Goal: Task Accomplishment & Management: Manage account settings

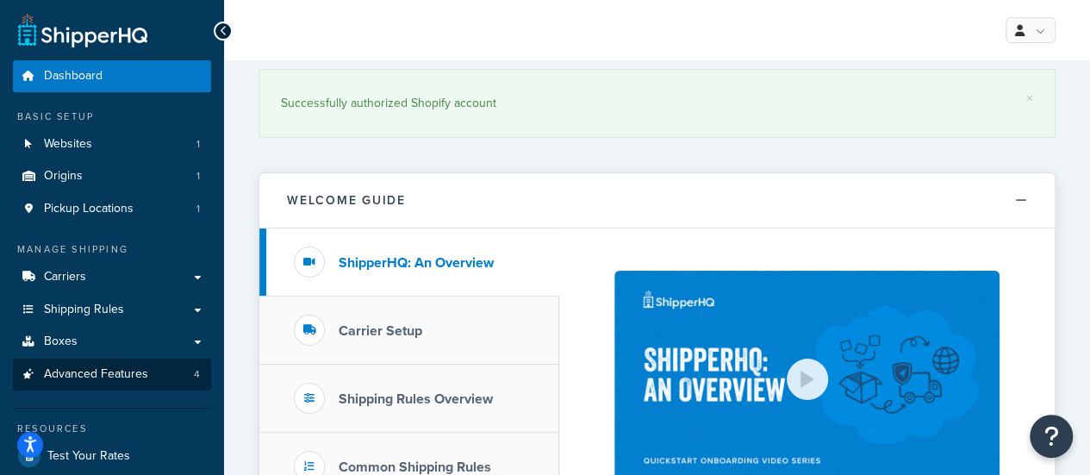
scroll to position [172, 0]
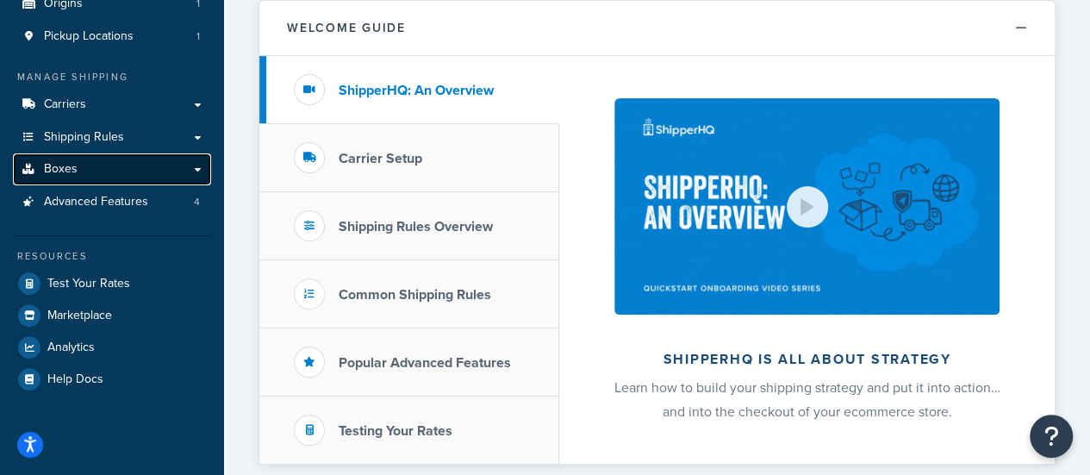
click at [109, 182] on link "Boxes" at bounding box center [112, 169] width 198 height 32
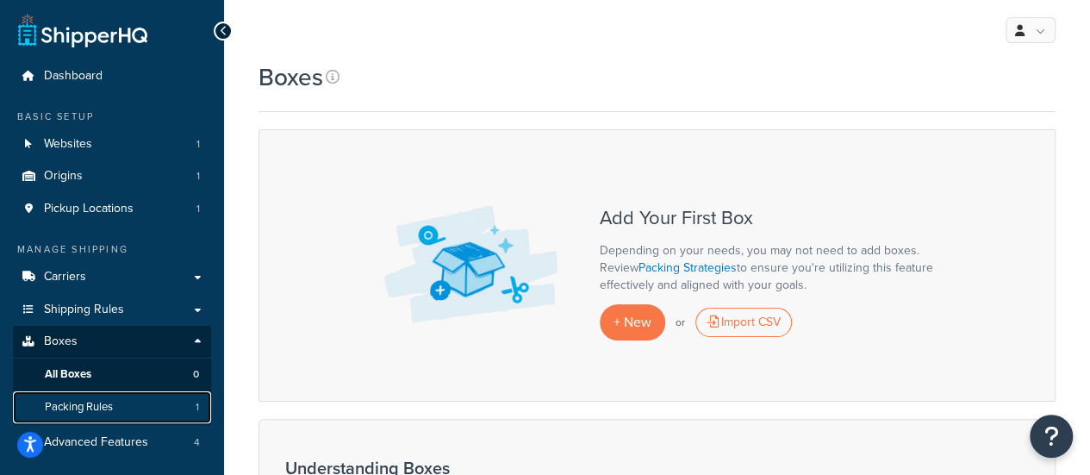
click at [103, 411] on span "Packing Rules" at bounding box center [79, 407] width 68 height 15
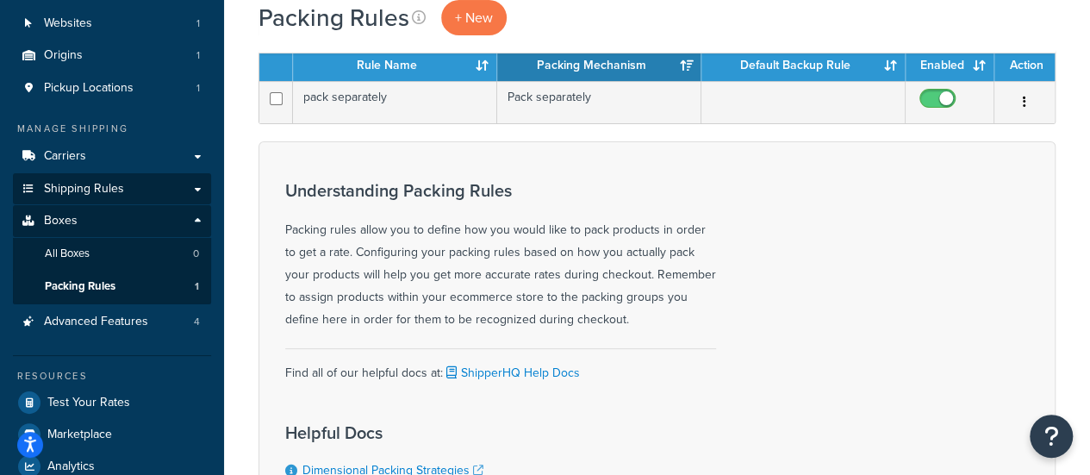
scroll to position [86, 0]
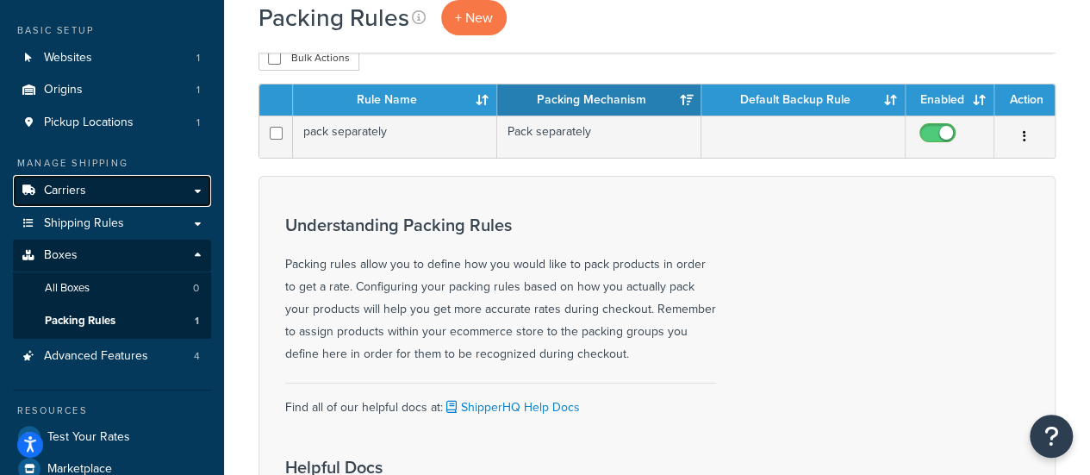
click at [84, 196] on span "Carriers" at bounding box center [65, 191] width 42 height 15
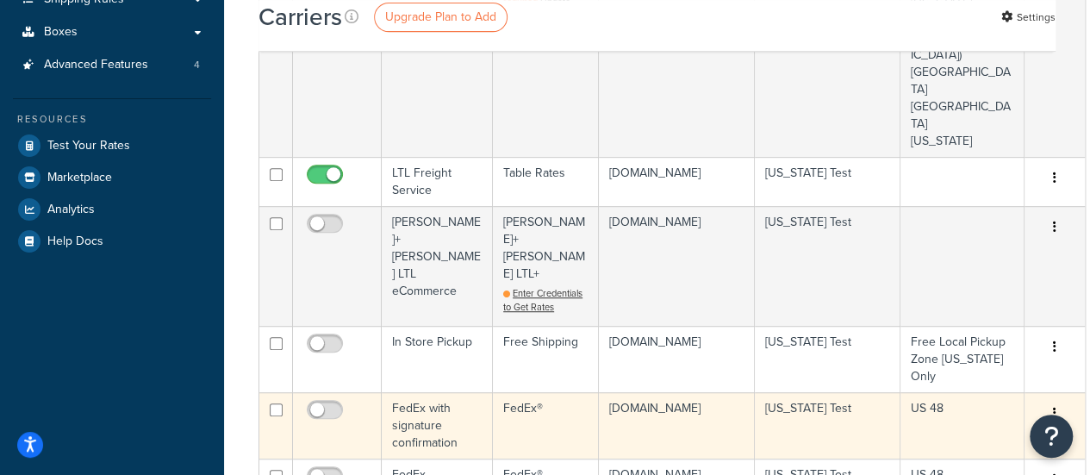
scroll to position [345, 0]
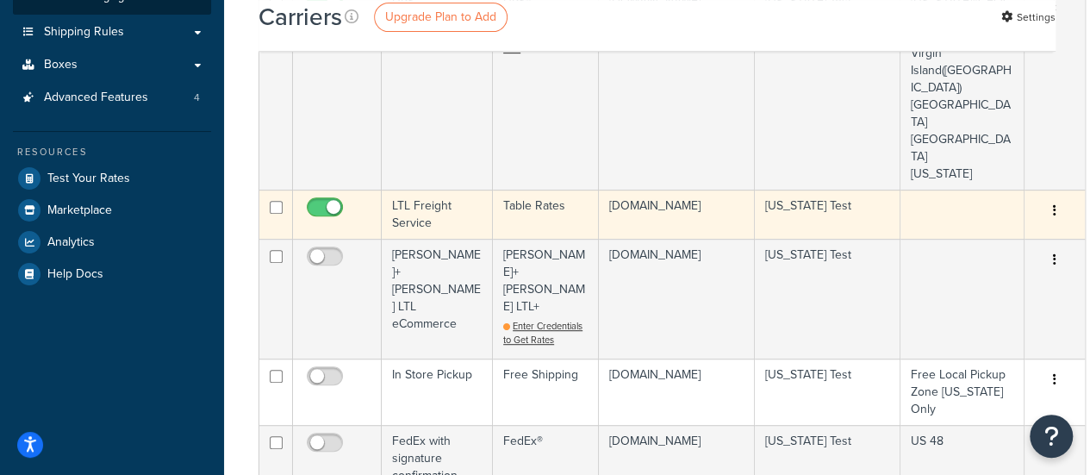
click at [427, 190] on td "LTL Freight Service" at bounding box center [437, 214] width 111 height 49
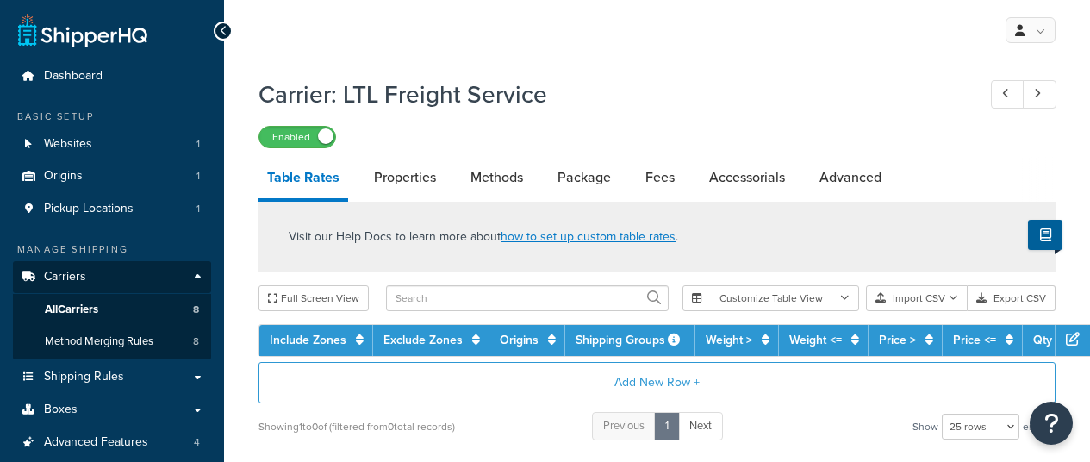
select select "25"
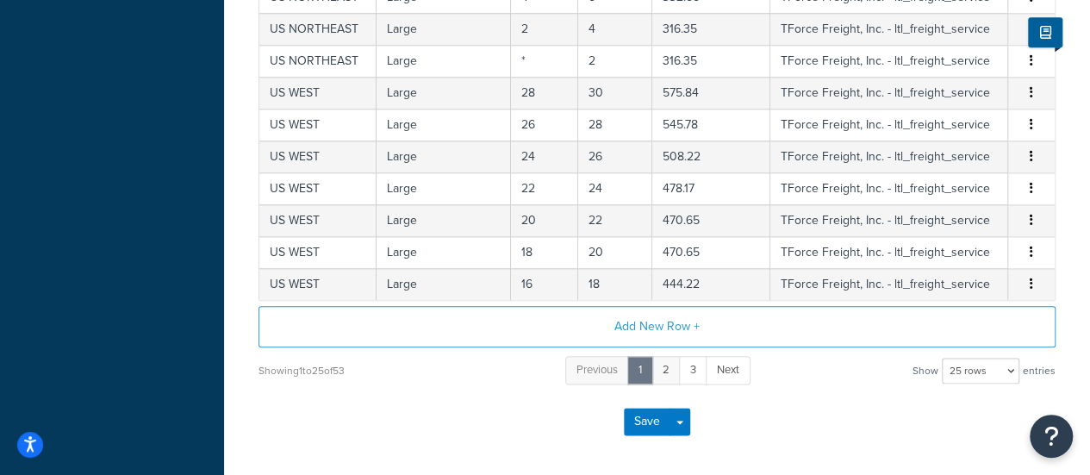
scroll to position [862, 0]
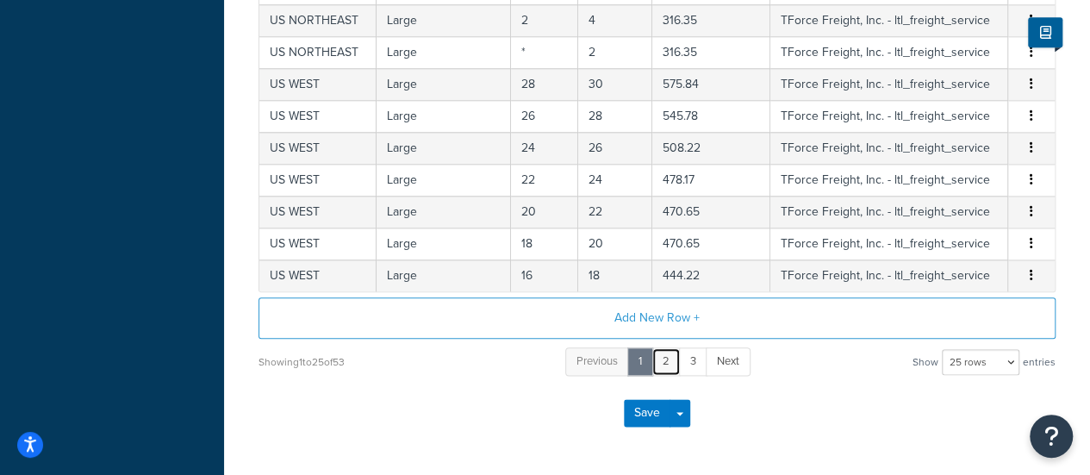
click at [667, 354] on link "2" at bounding box center [665, 361] width 29 height 28
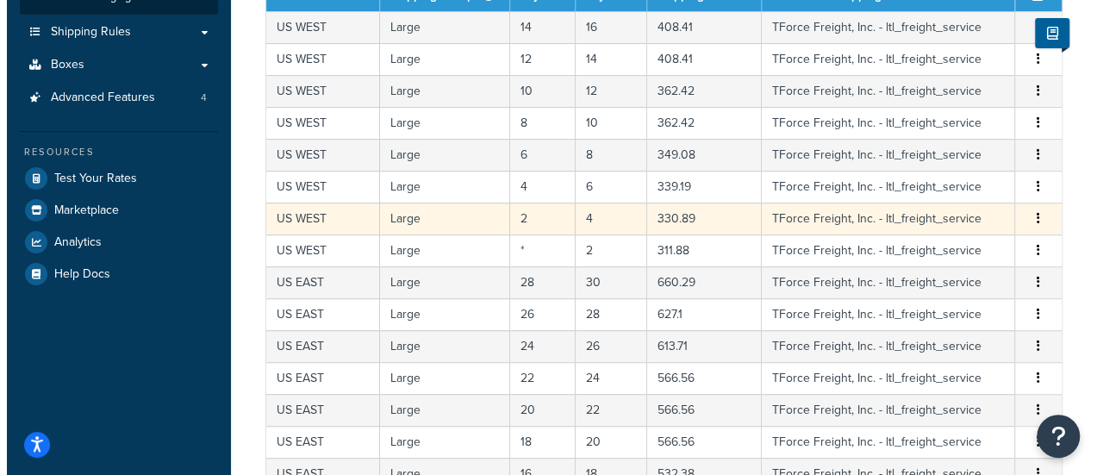
scroll to position [259, 0]
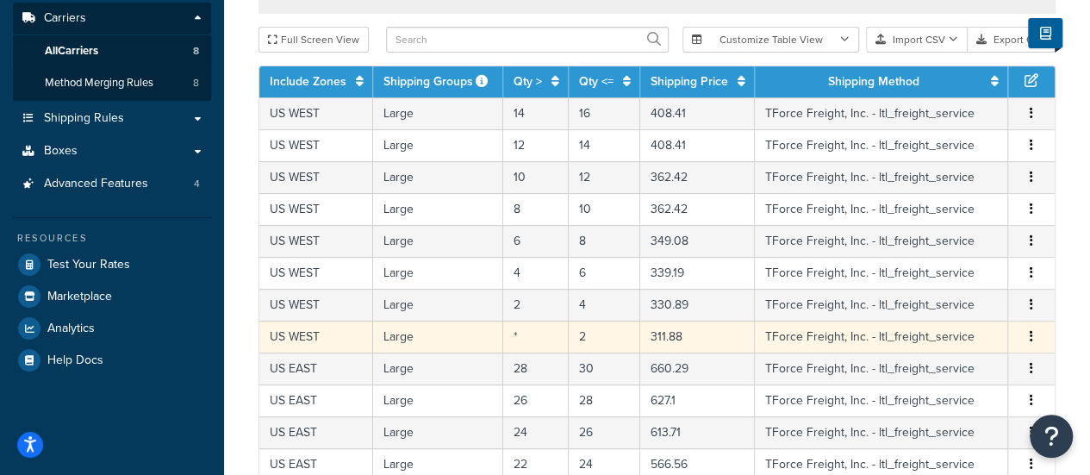
click at [405, 332] on td "Large" at bounding box center [438, 337] width 130 height 32
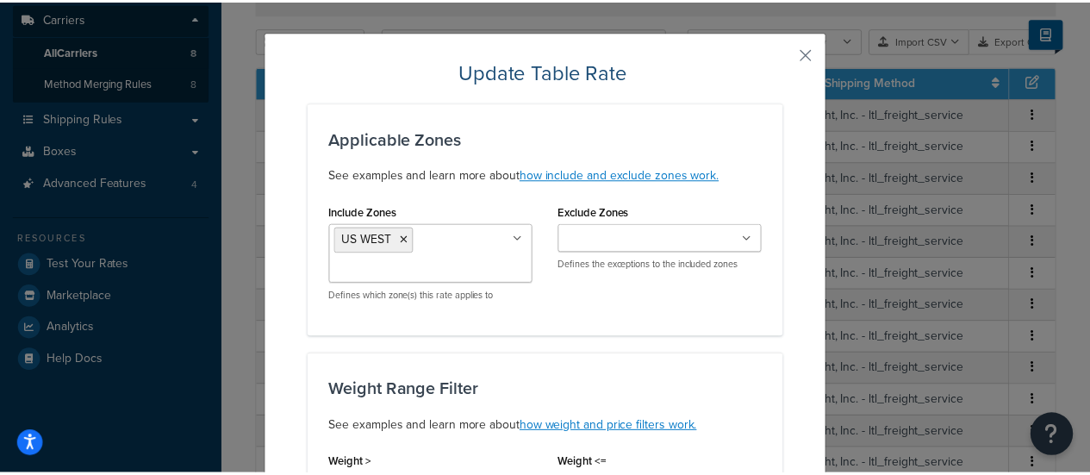
scroll to position [0, 0]
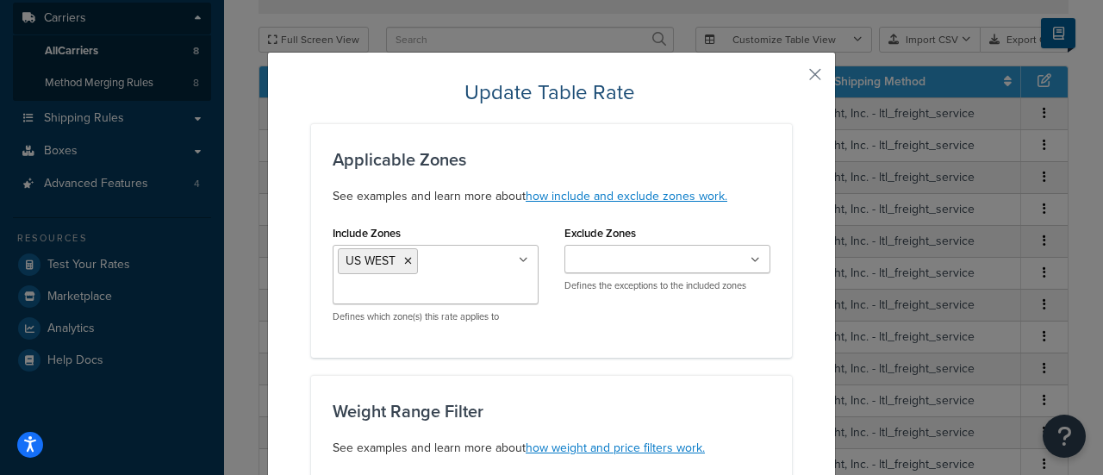
click at [792, 78] on button "button" at bounding box center [790, 80] width 4 height 4
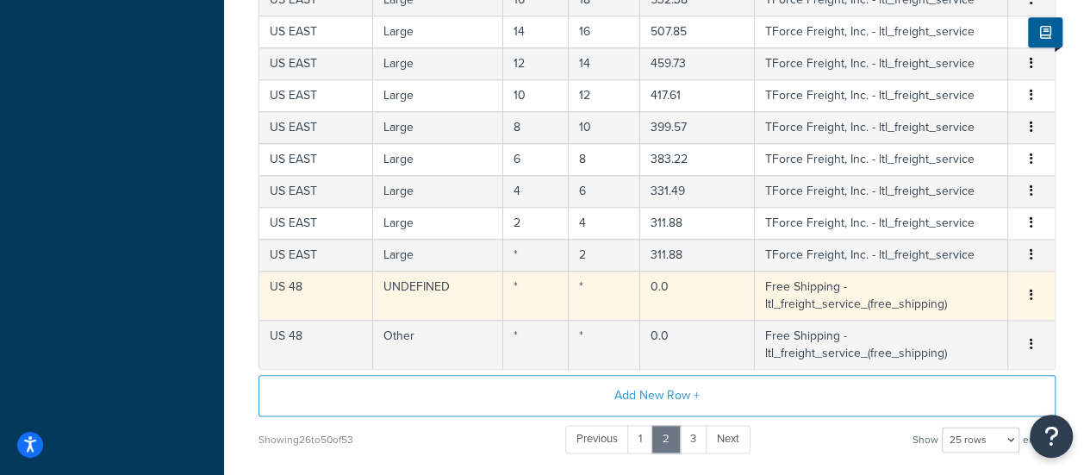
scroll to position [862, 0]
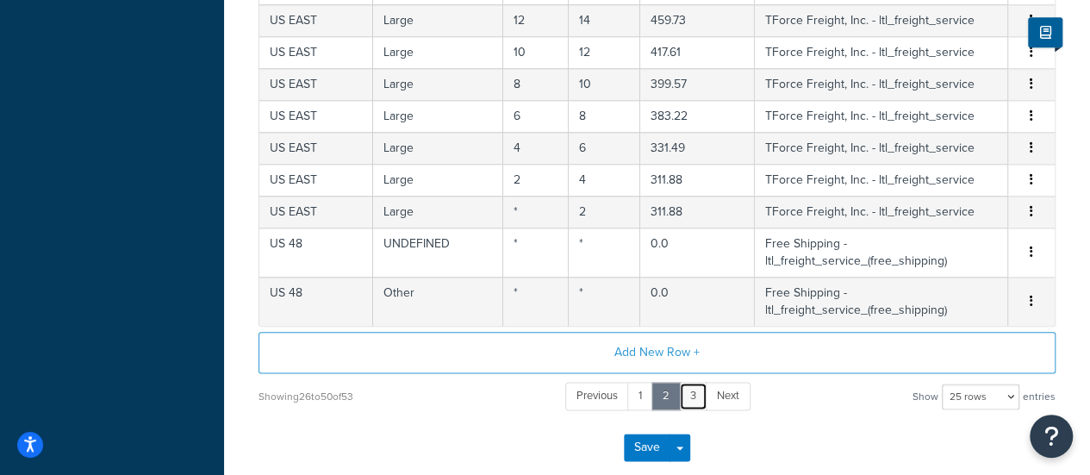
click at [691, 391] on link "3" at bounding box center [693, 396] width 28 height 28
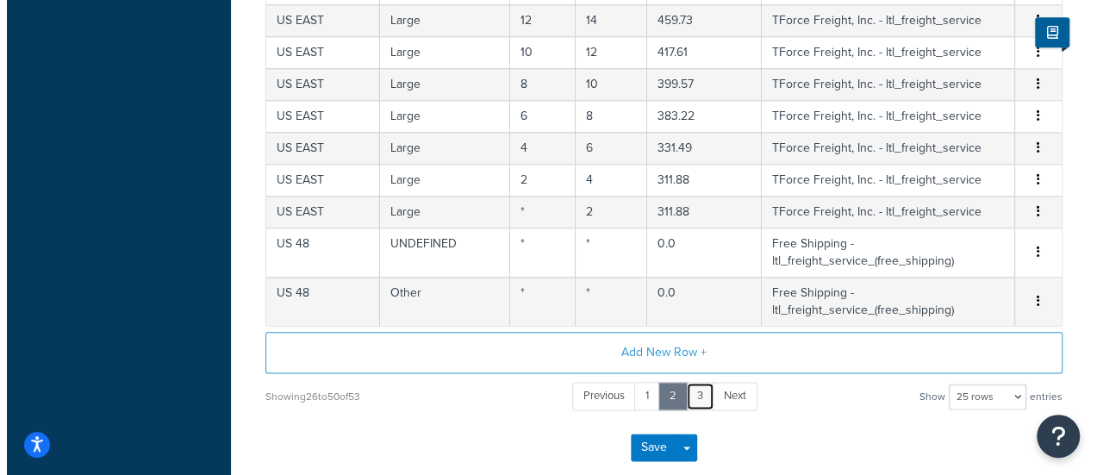
scroll to position [217, 0]
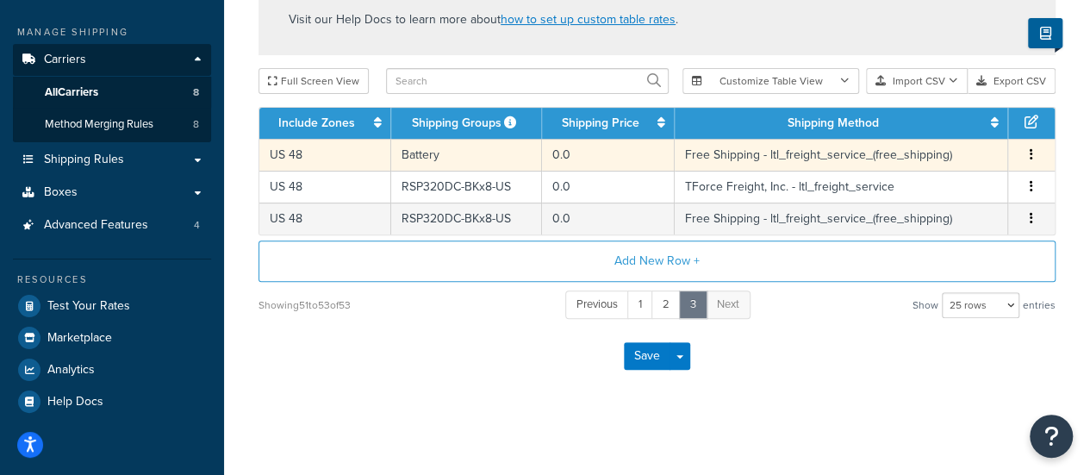
click at [455, 156] on td "Battery" at bounding box center [467, 155] width 152 height 32
select select "181030"
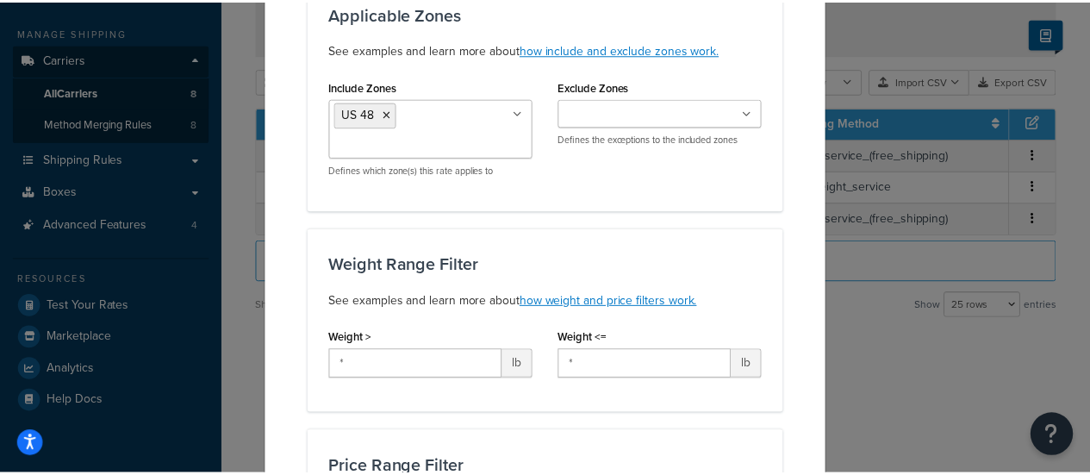
scroll to position [0, 0]
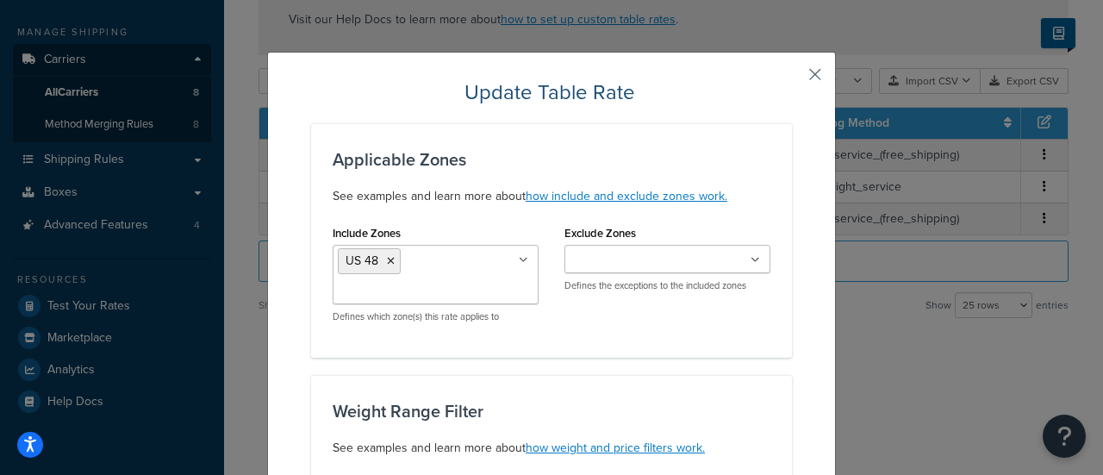
click at [792, 78] on button "button" at bounding box center [790, 80] width 4 height 4
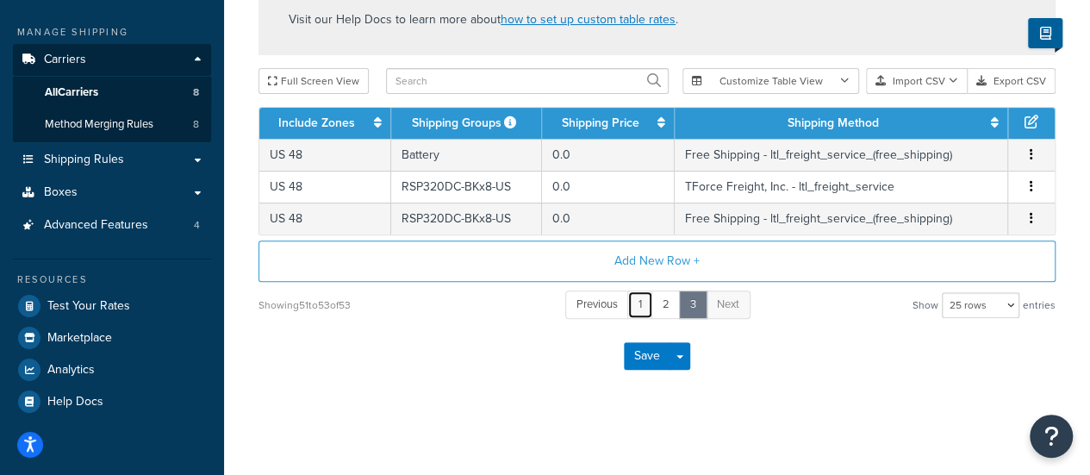
click at [643, 309] on link "1" at bounding box center [640, 304] width 26 height 28
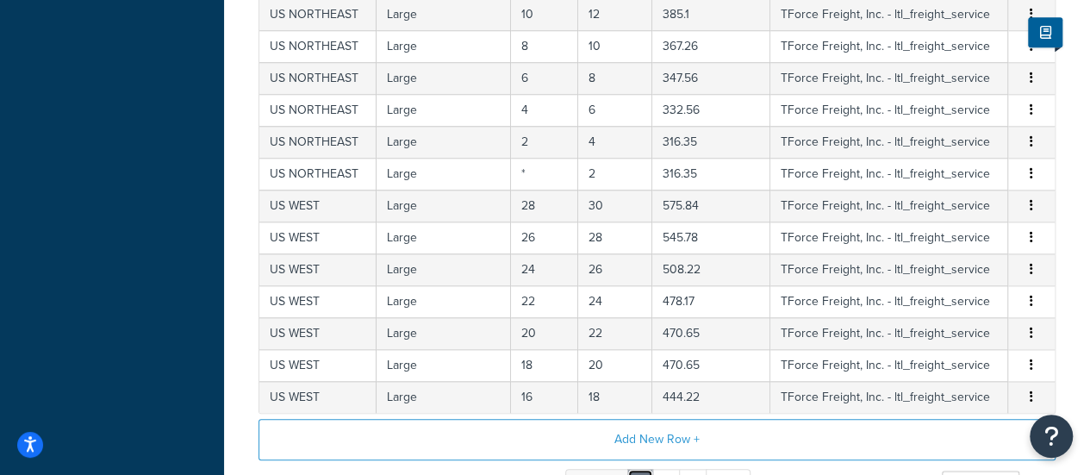
scroll to position [826, 0]
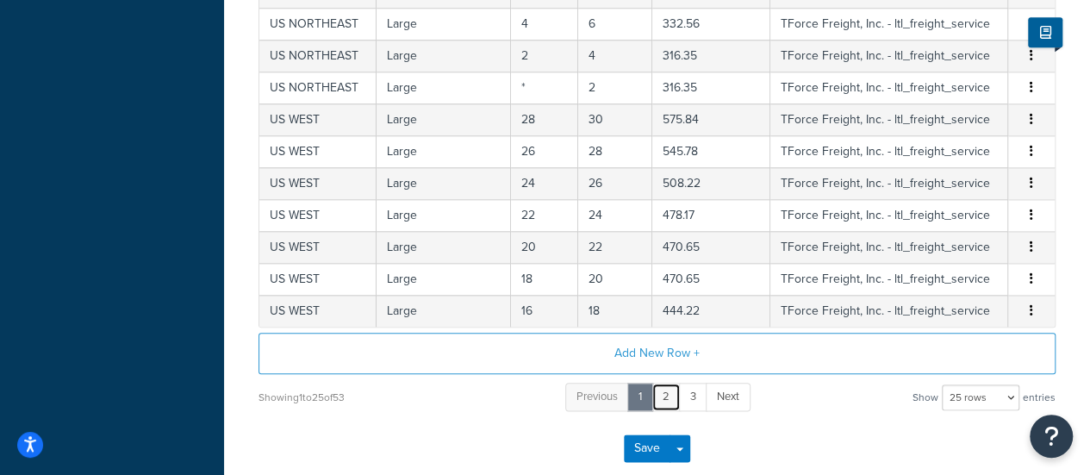
click at [670, 393] on link "2" at bounding box center [665, 397] width 29 height 28
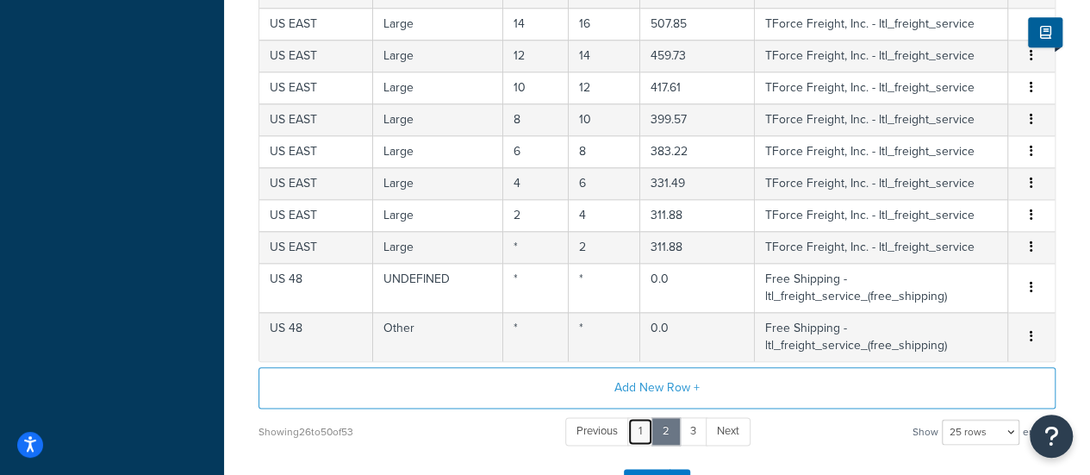
click at [629, 428] on link "1" at bounding box center [640, 431] width 26 height 28
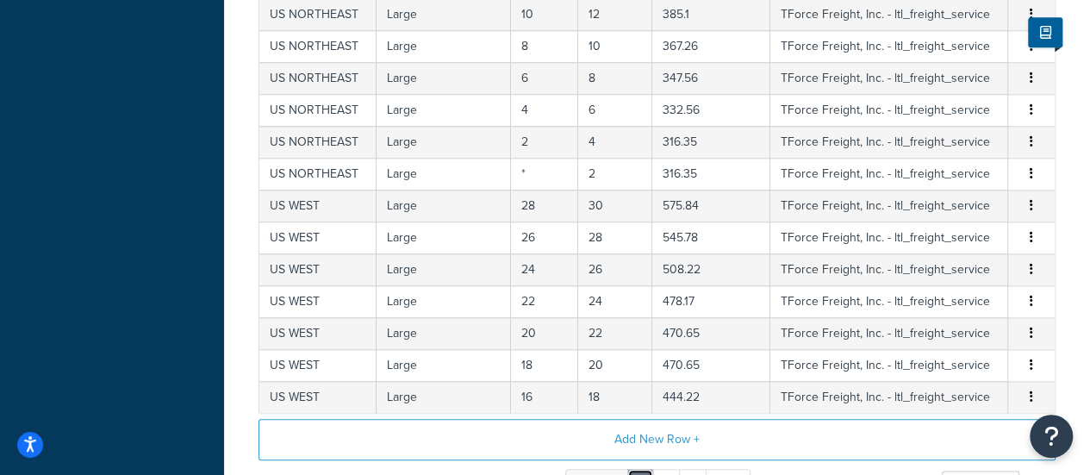
scroll to position [913, 0]
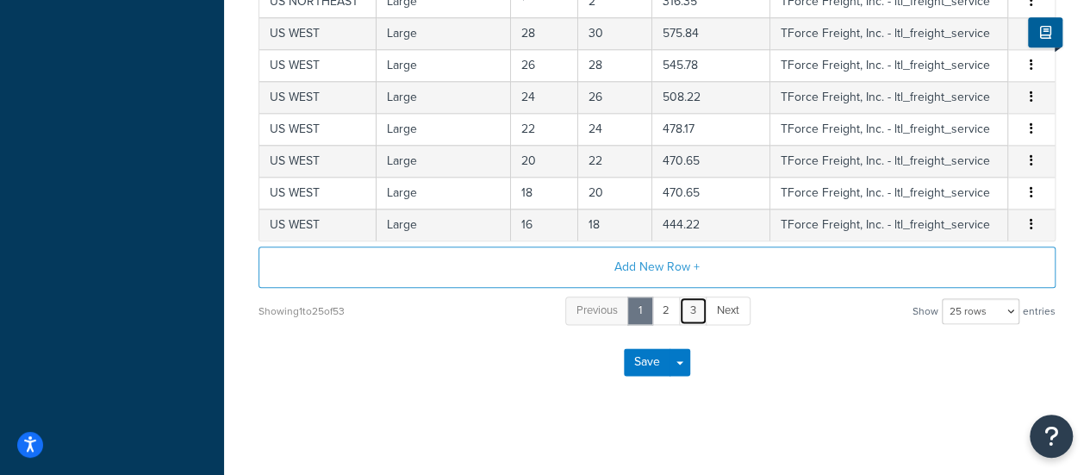
click at [688, 308] on link "3" at bounding box center [693, 310] width 28 height 28
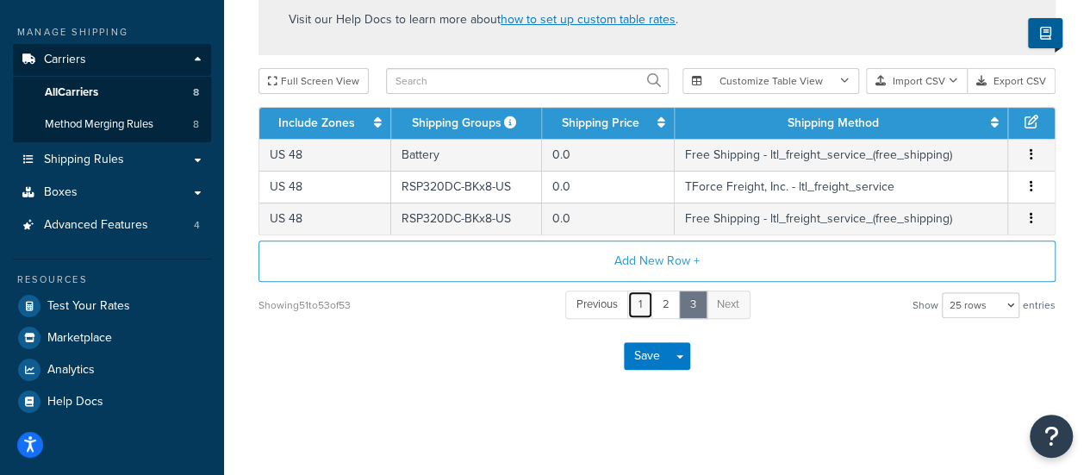
click at [645, 299] on link "1" at bounding box center [640, 304] width 26 height 28
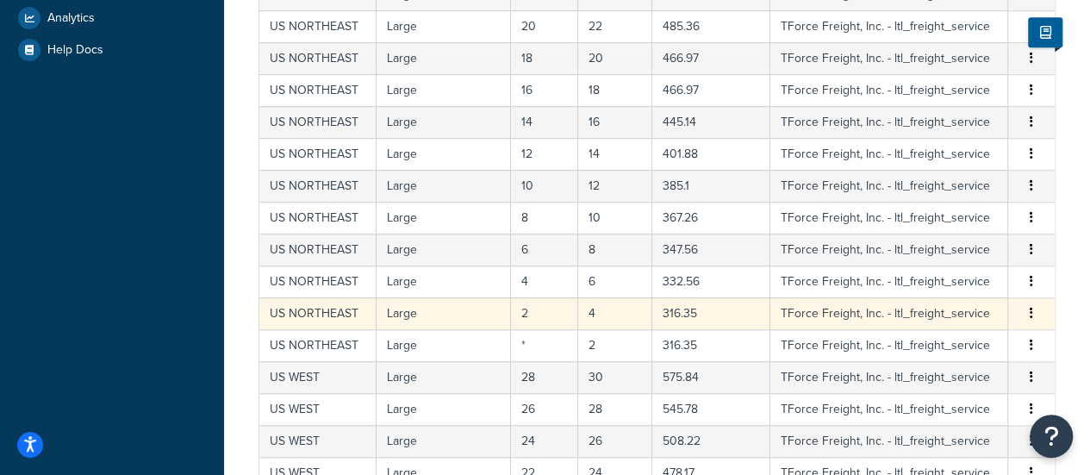
scroll to position [906, 0]
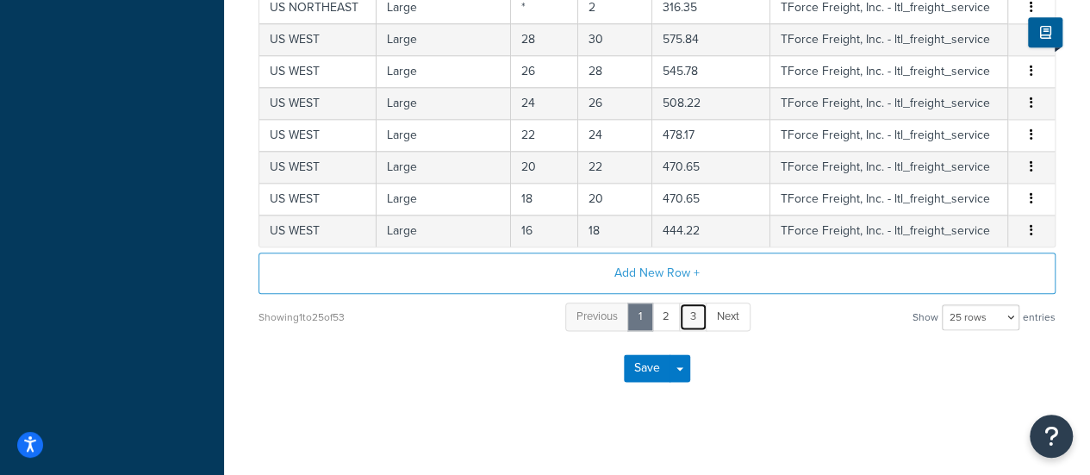
click at [689, 309] on link "3" at bounding box center [693, 316] width 28 height 28
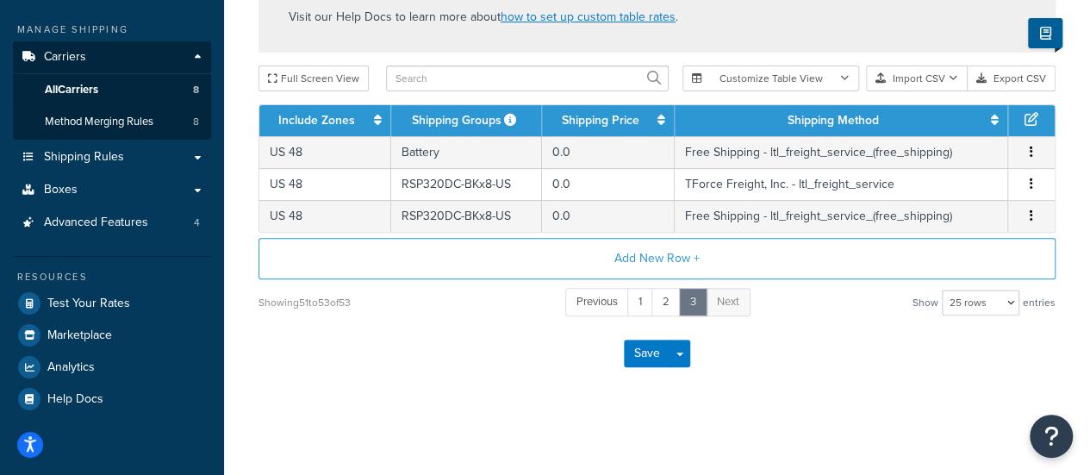
scroll to position [217, 0]
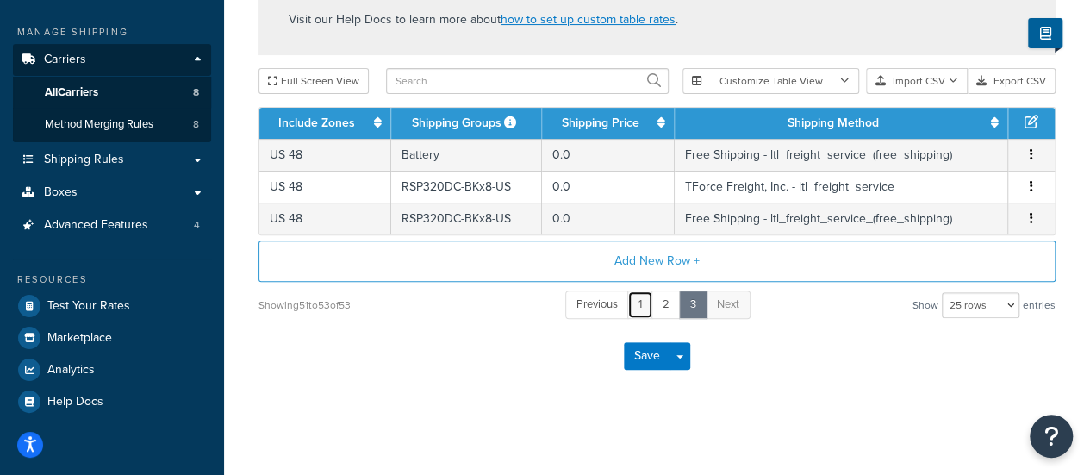
click at [641, 301] on link "1" at bounding box center [640, 304] width 26 height 28
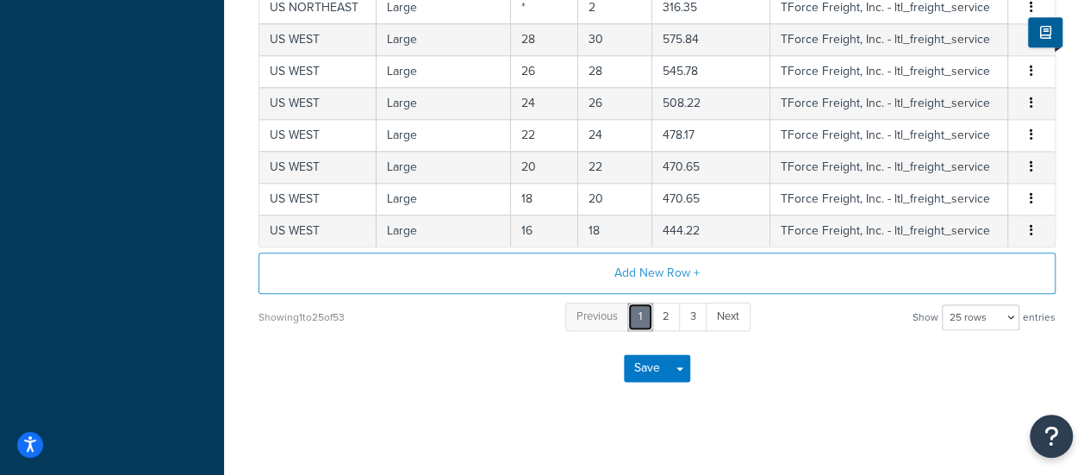
scroll to position [913, 0]
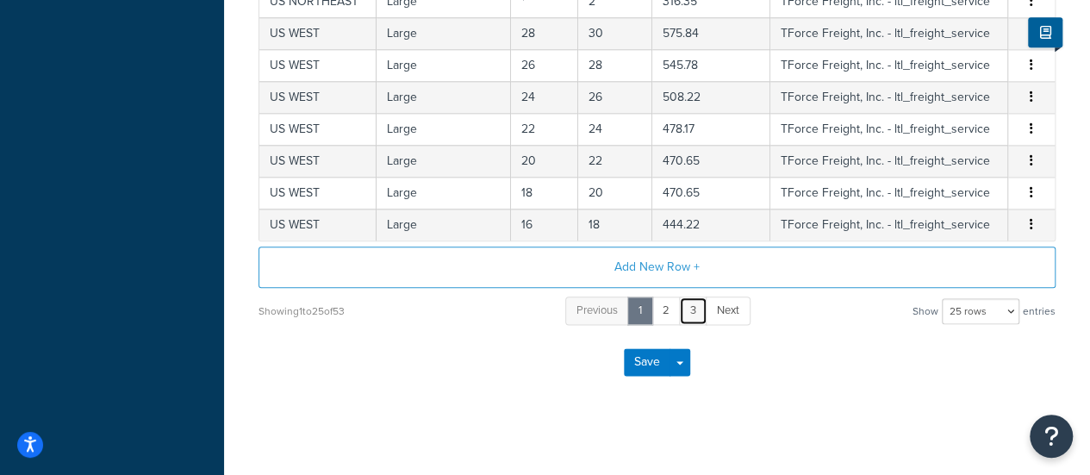
click at [700, 308] on link "3" at bounding box center [693, 310] width 28 height 28
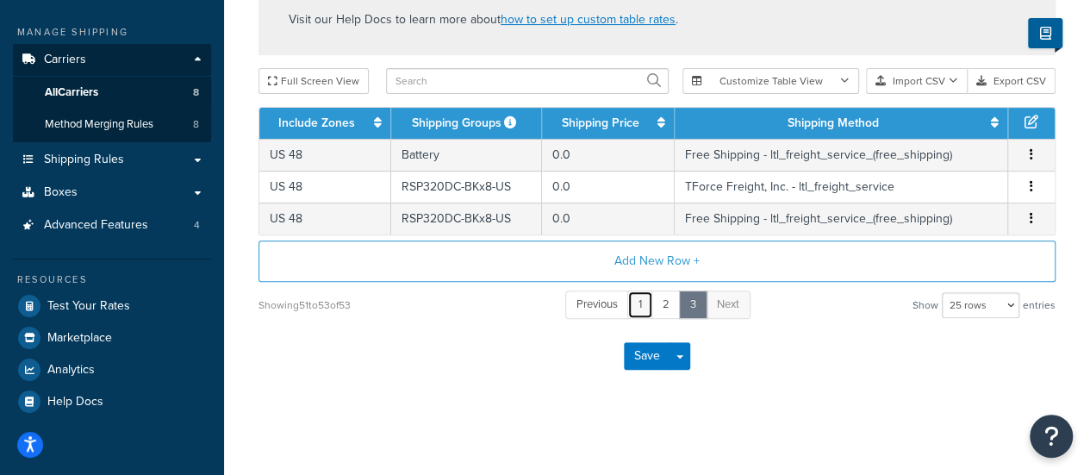
click at [637, 306] on link "1" at bounding box center [640, 304] width 26 height 28
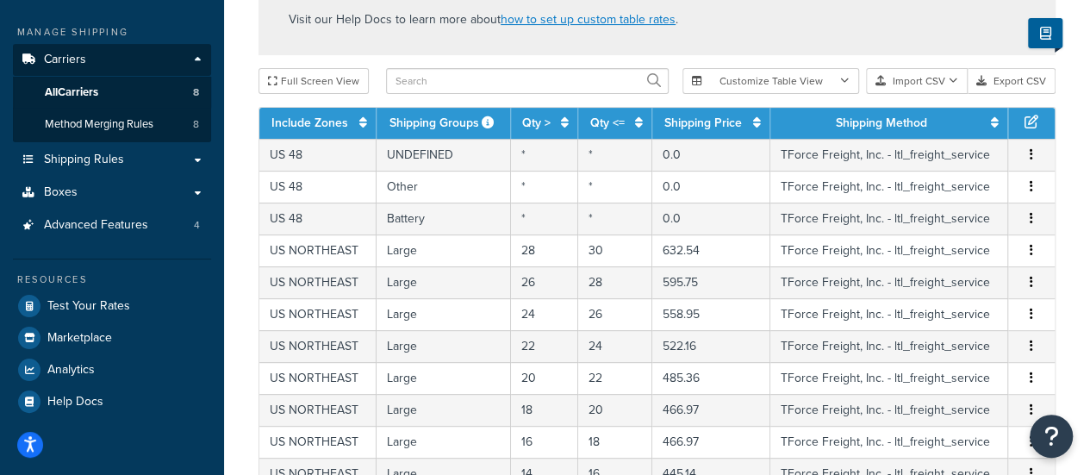
scroll to position [0, 0]
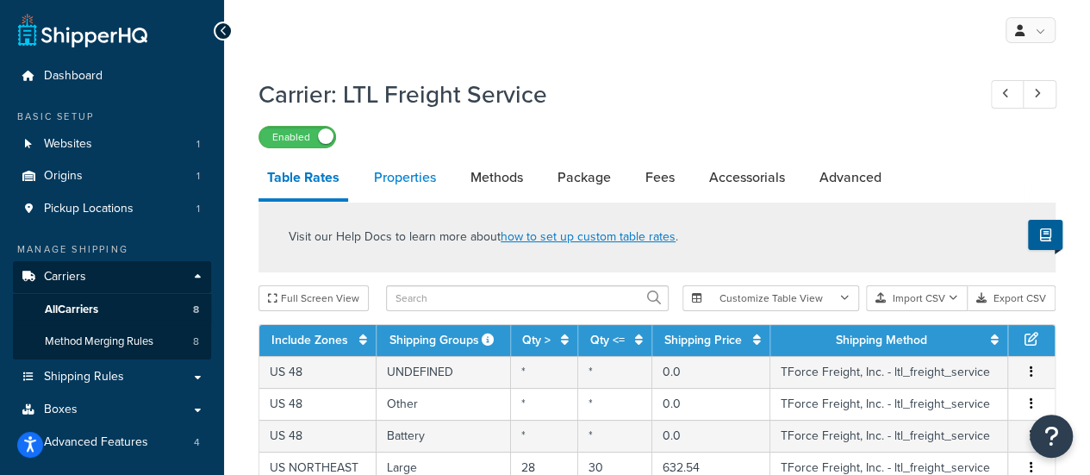
click at [402, 178] on link "Properties" at bounding box center [404, 177] width 79 height 41
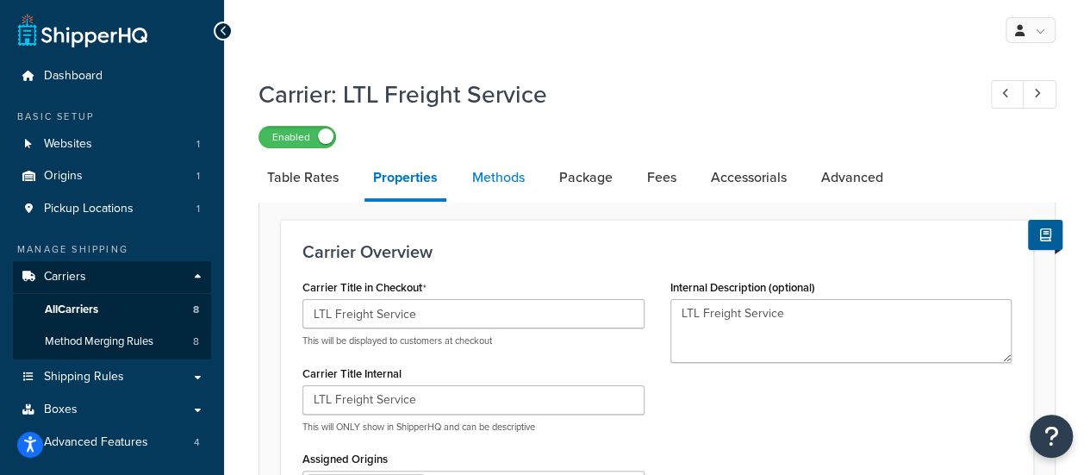
click at [489, 173] on link "Methods" at bounding box center [499, 177] width 70 height 41
select select "25"
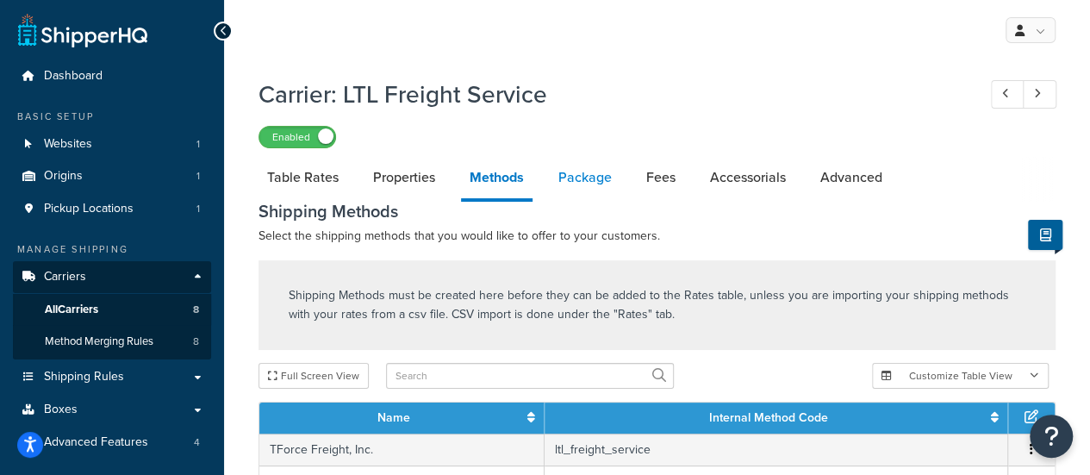
click at [599, 180] on link "Package" at bounding box center [585, 177] width 71 height 41
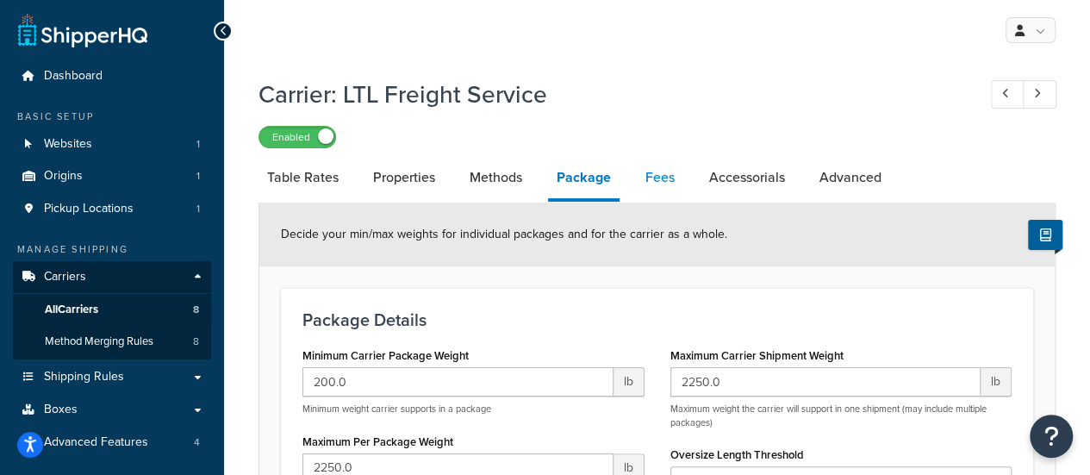
click at [658, 178] on link "Fees" at bounding box center [660, 177] width 47 height 41
select select "AFTER"
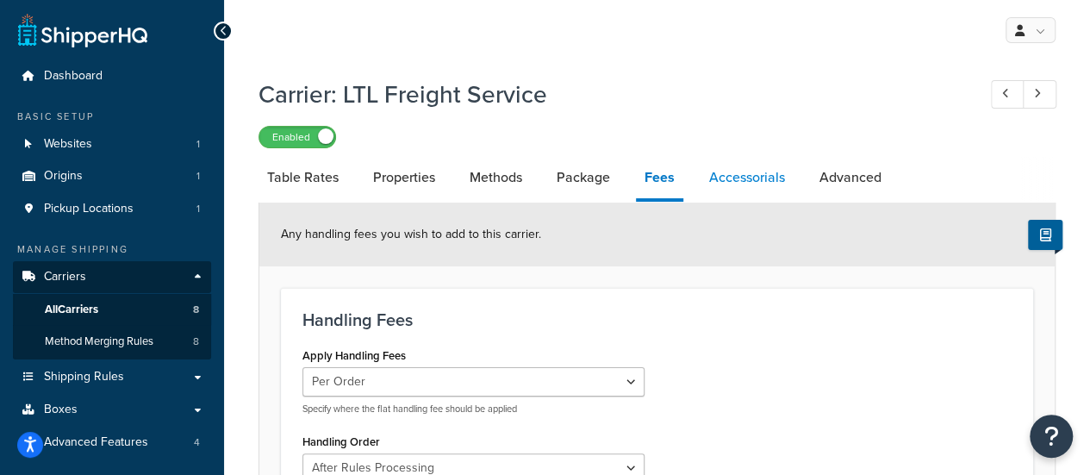
click at [758, 178] on link "Accessorials" at bounding box center [747, 177] width 93 height 41
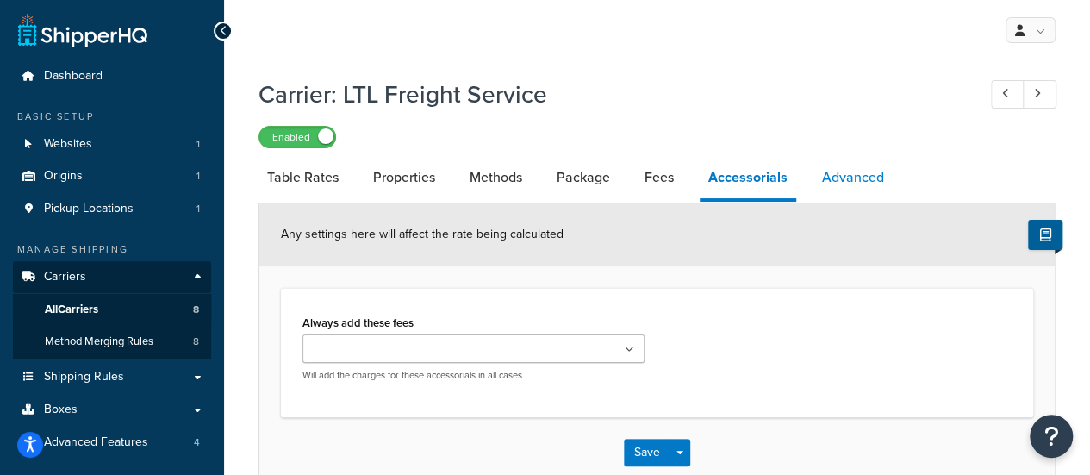
click at [833, 178] on link "Advanced" at bounding box center [852, 177] width 79 height 41
select select "false"
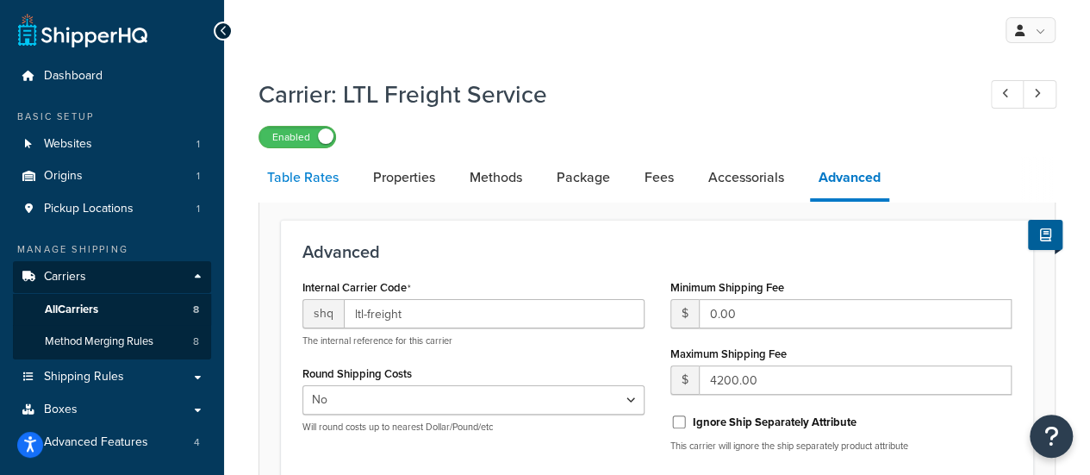
click at [300, 178] on link "Table Rates" at bounding box center [303, 177] width 89 height 41
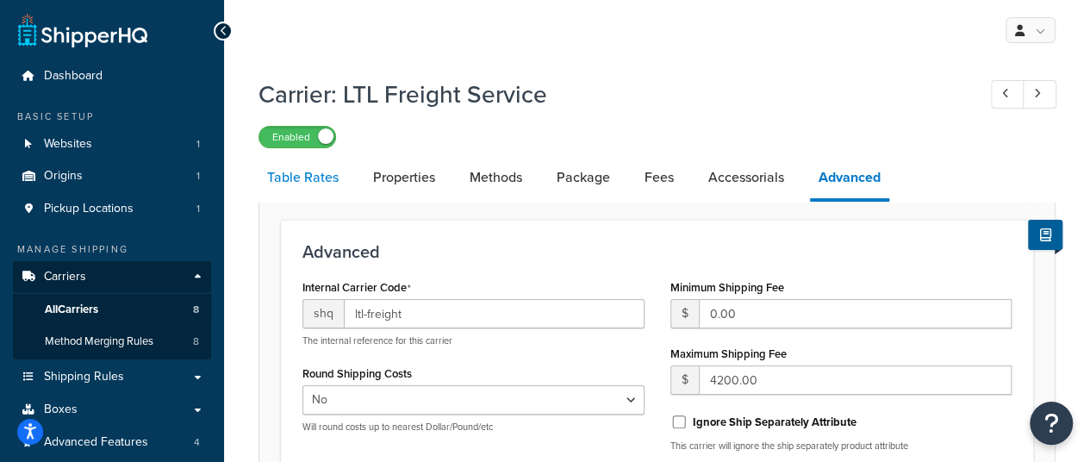
select select "25"
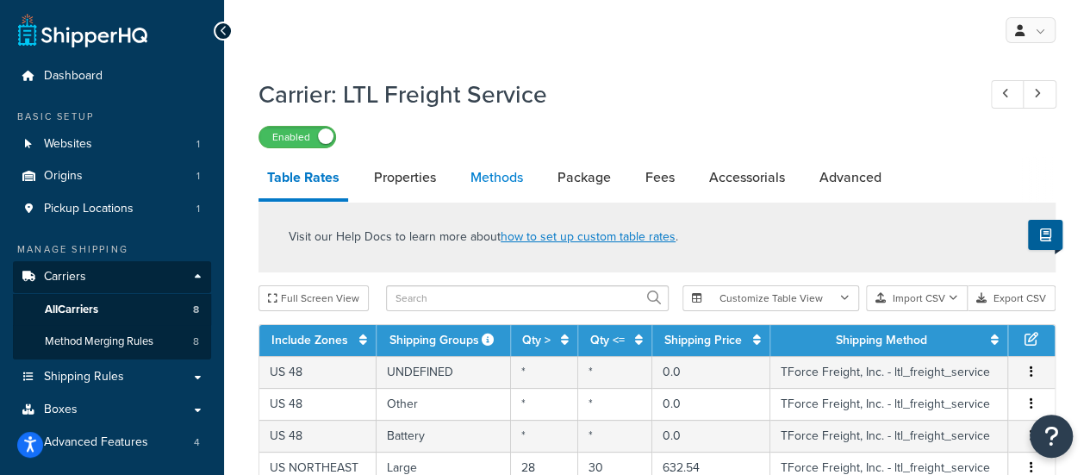
click at [476, 175] on link "Methods" at bounding box center [497, 177] width 70 height 41
select select "25"
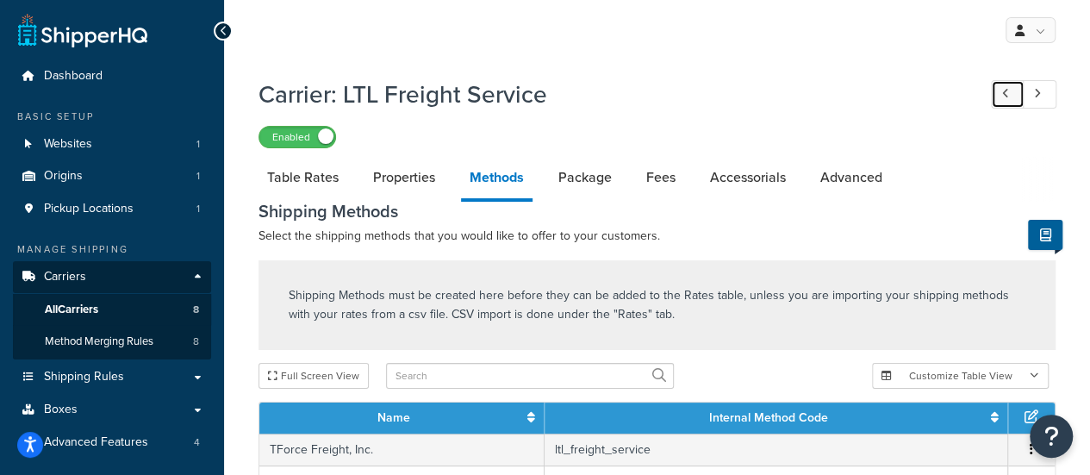
click at [1010, 85] on link at bounding box center [1008, 94] width 34 height 28
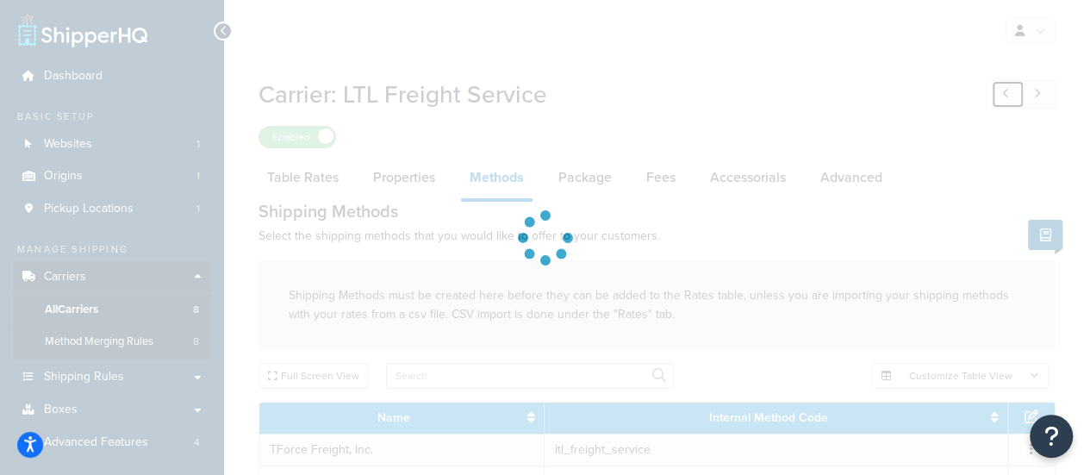
select select "ups"
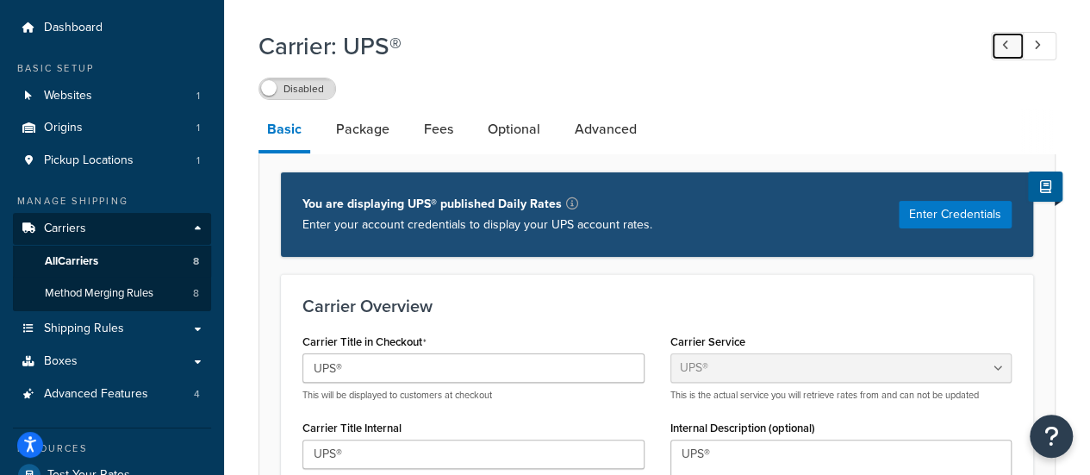
scroll to position [86, 0]
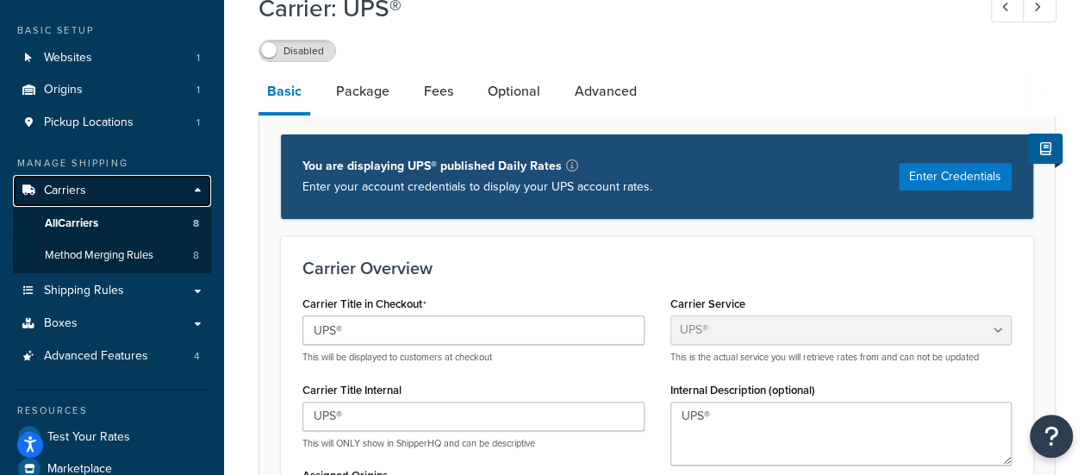
click at [79, 192] on span "Carriers" at bounding box center [65, 191] width 42 height 15
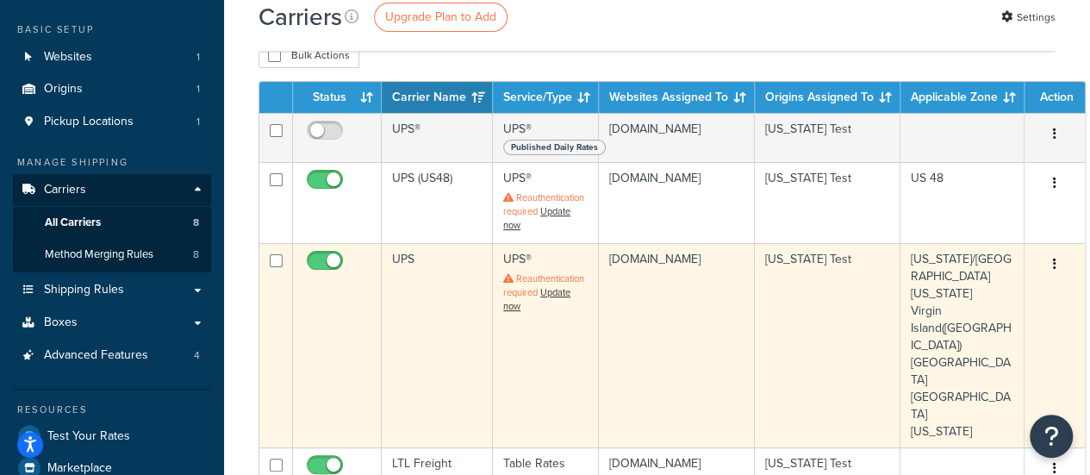
scroll to position [86, 0]
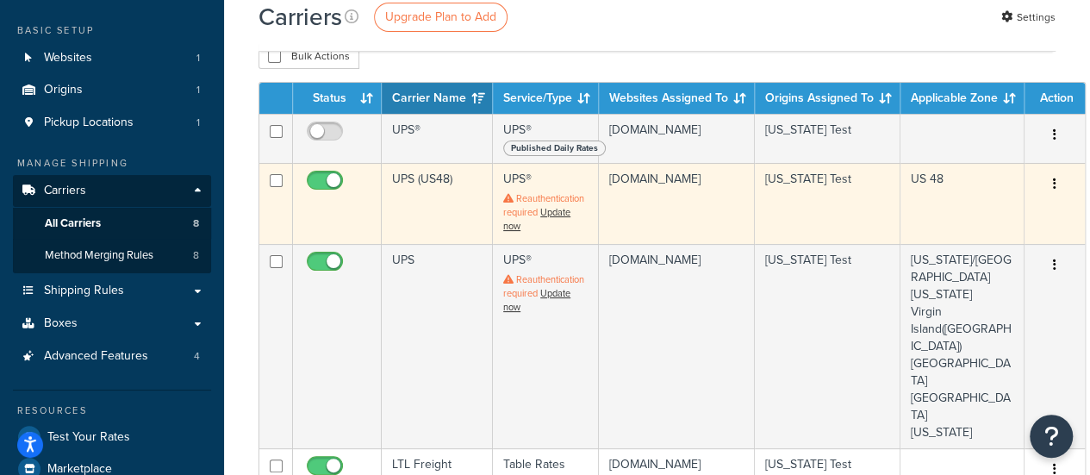
click at [441, 179] on td "UPS (US48)" at bounding box center [437, 203] width 111 height 81
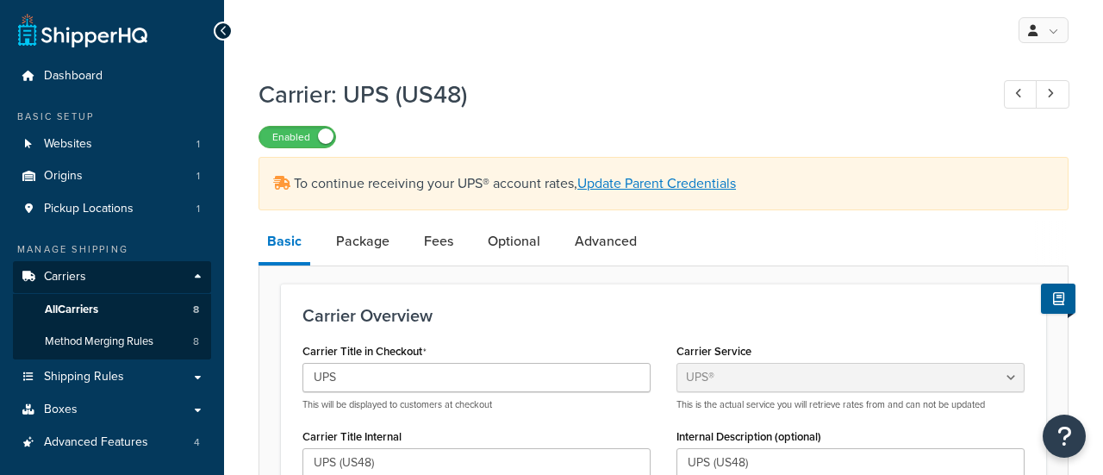
select select "ups"
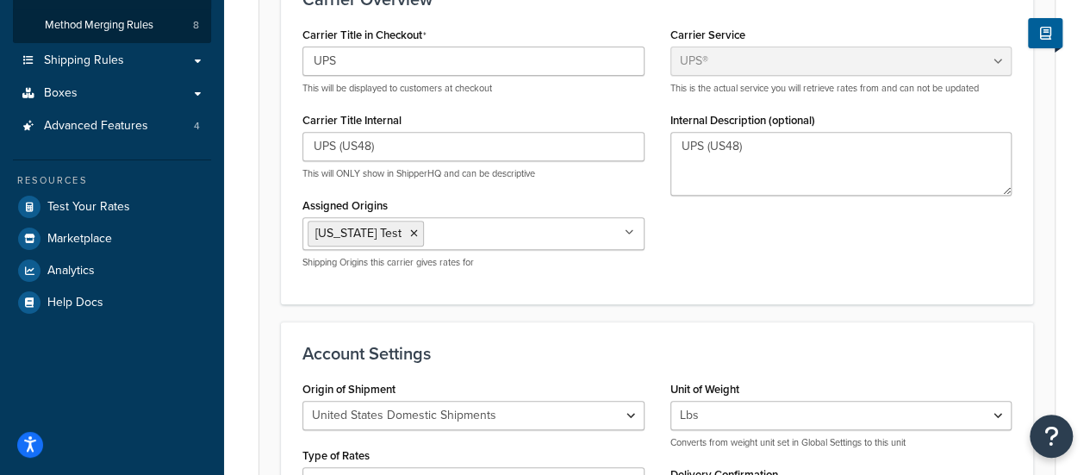
scroll to position [172, 0]
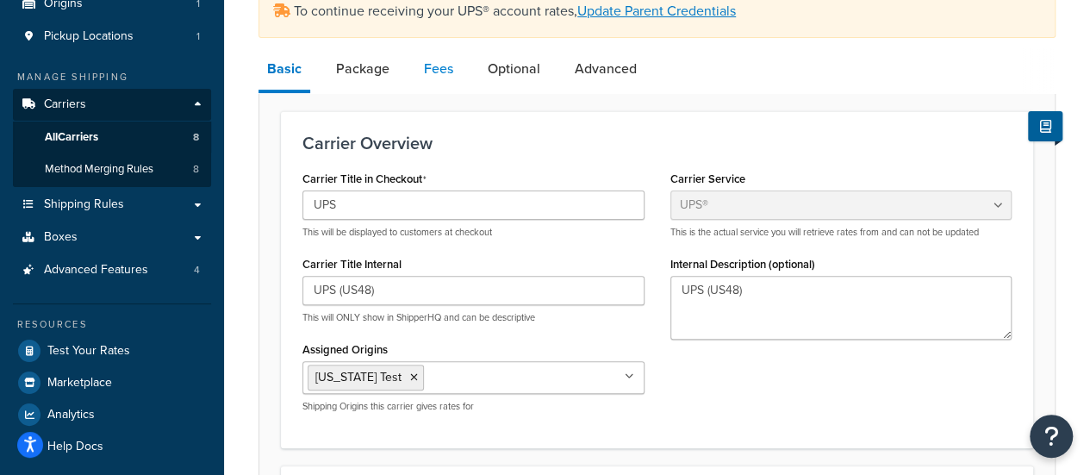
click at [443, 75] on link "Fees" at bounding box center [438, 68] width 47 height 41
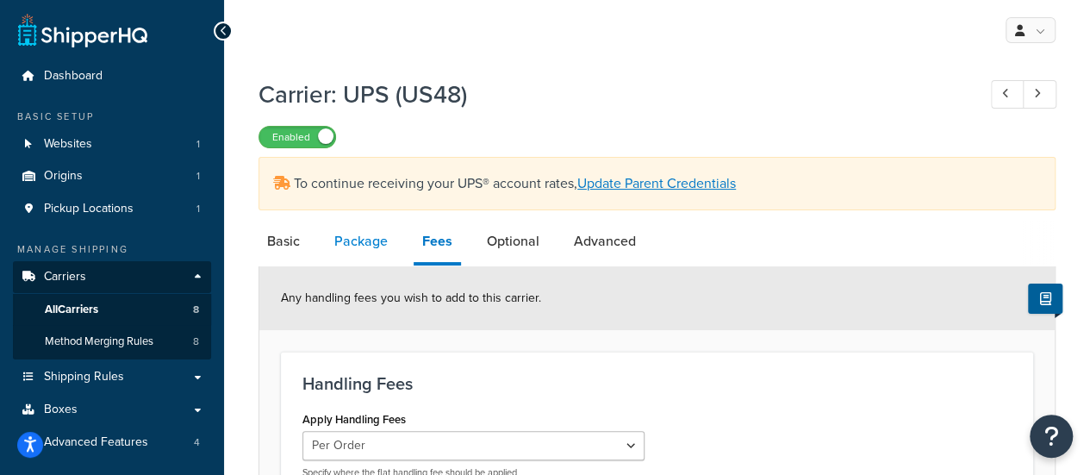
click at [342, 249] on link "Package" at bounding box center [361, 241] width 71 height 41
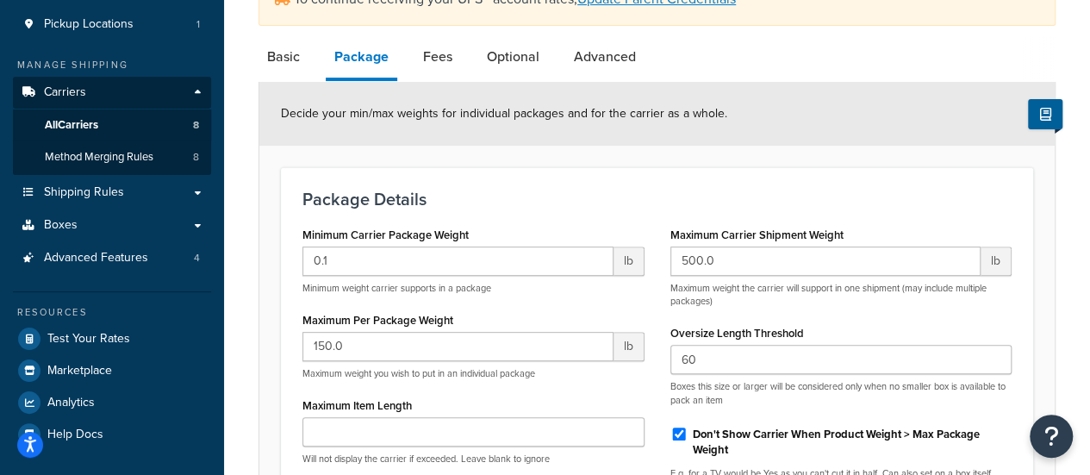
scroll to position [86, 0]
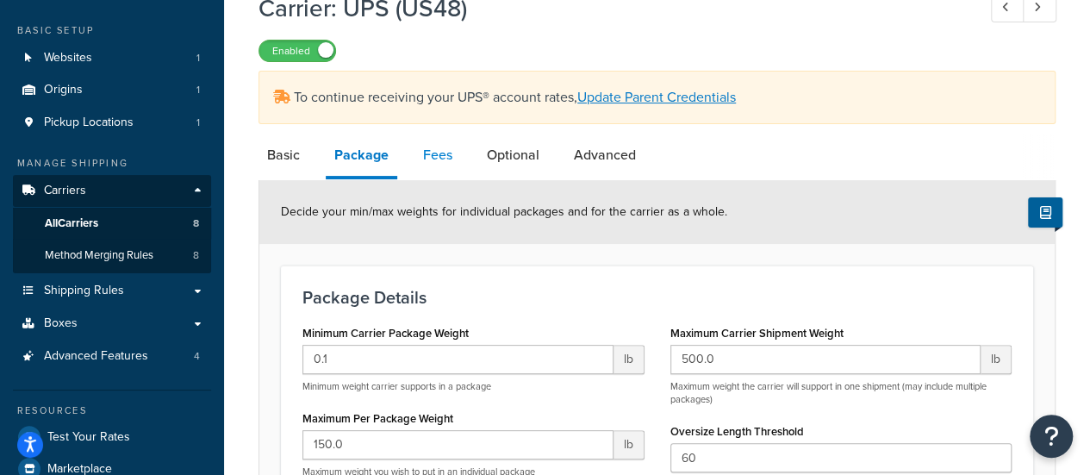
click at [420, 165] on link "Fees" at bounding box center [437, 154] width 47 height 41
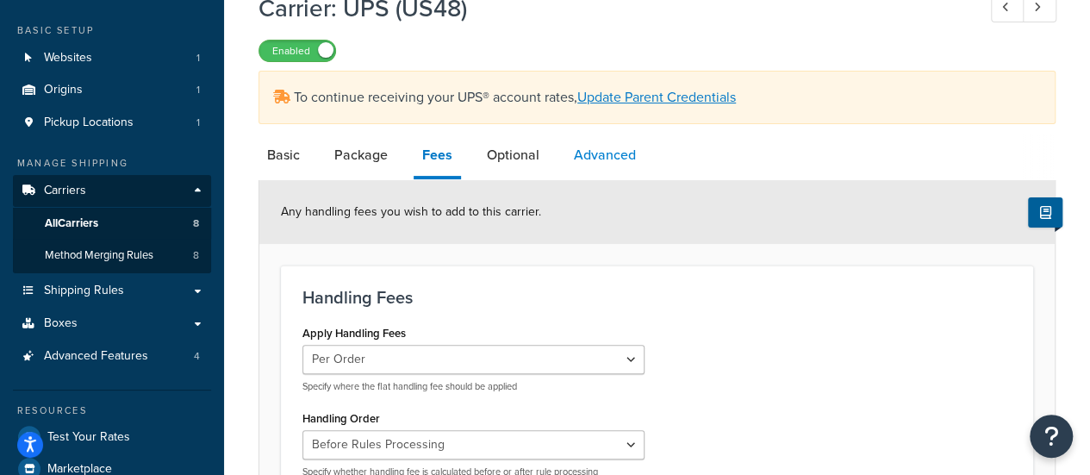
click at [577, 147] on link "Advanced" at bounding box center [604, 154] width 79 height 41
select select "false"
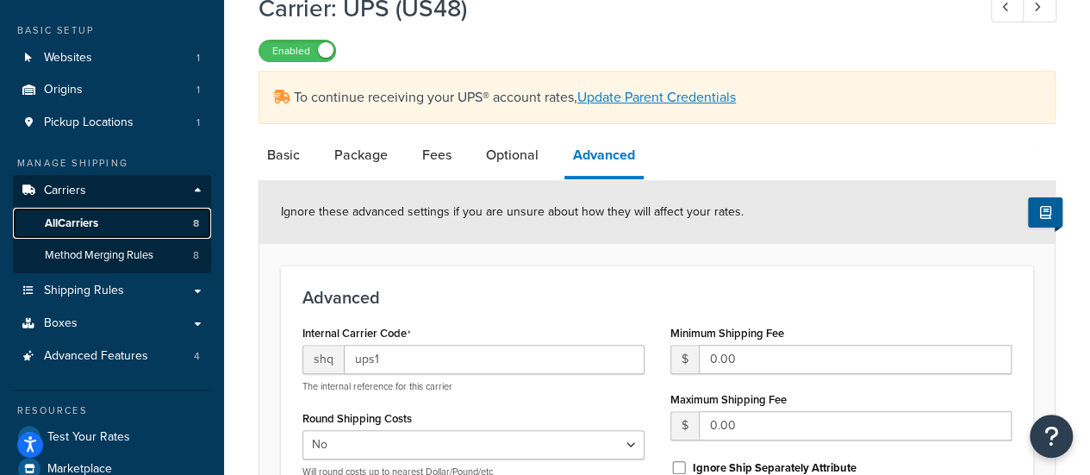
click at [124, 226] on link "All Carriers 8" at bounding box center [112, 224] width 198 height 32
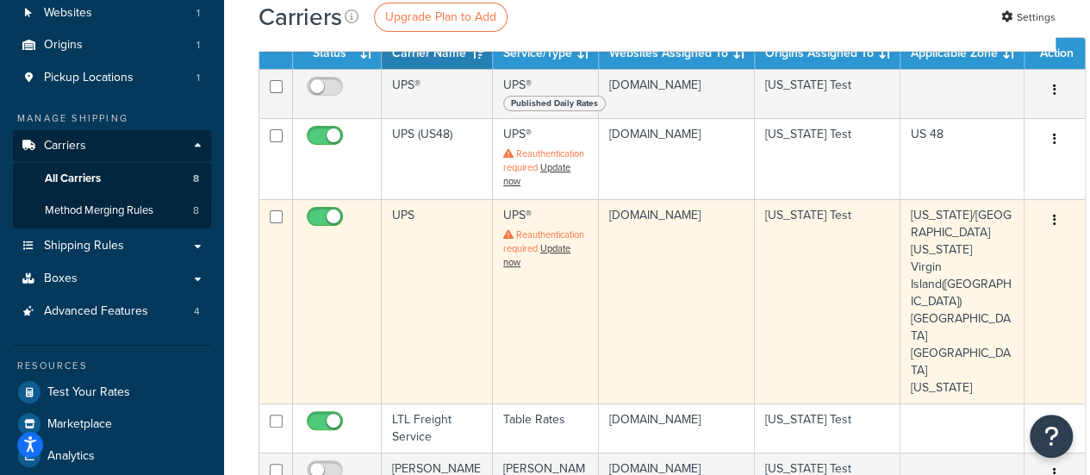
scroll to position [172, 0]
